Goal: Find specific page/section: Find specific page/section

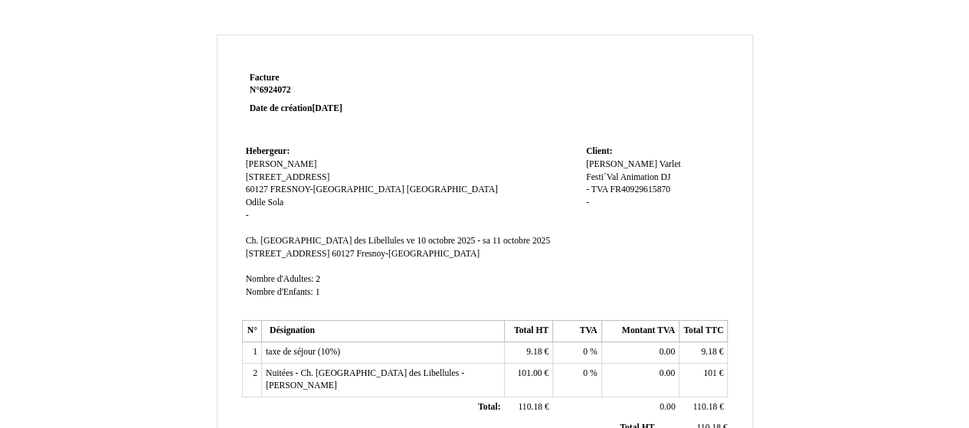
click at [421, 97] on p "Facture N° 6924072 Date de création 09 October 2025" at bounding box center [341, 93] width 183 height 43
drag, startPoint x: 0, startPoint y: 0, endPoint x: 259, endPoint y: 65, distance: 266.9
